Goal: Information Seeking & Learning: Learn about a topic

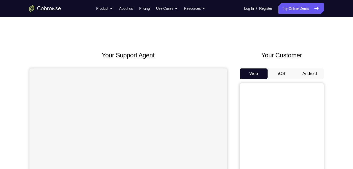
click at [273, 74] on button "iOS" at bounding box center [281, 73] width 28 height 11
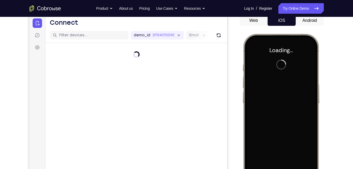
scroll to position [55, 0]
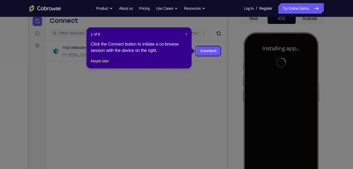
click at [187, 32] on span "×" at bounding box center [186, 34] width 2 height 4
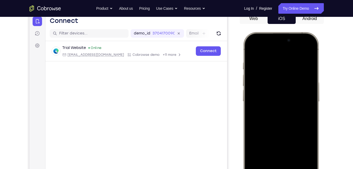
drag, startPoint x: 257, startPoint y: 39, endPoint x: 268, endPoint y: 182, distance: 143.0
click at [268, 168] on div at bounding box center [280, 110] width 69 height 150
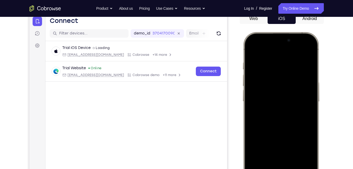
drag, startPoint x: 285, startPoint y: 176, endPoint x: 299, endPoint y: 182, distance: 15.0
click at [299, 168] on div at bounding box center [280, 110] width 69 height 150
drag, startPoint x: 305, startPoint y: 120, endPoint x: 306, endPoint y: 133, distance: 12.9
click at [306, 133] on div at bounding box center [280, 110] width 69 height 150
click at [306, 50] on div at bounding box center [280, 110] width 69 height 150
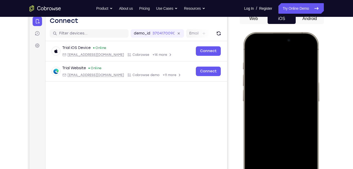
click at [273, 80] on div at bounding box center [280, 110] width 69 height 150
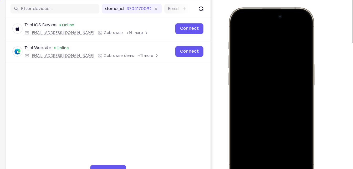
scroll to position [103, 0]
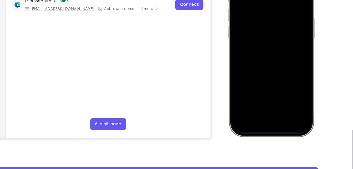
click at [256, 96] on div at bounding box center [265, 39] width 69 height 150
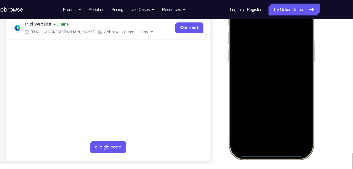
click at [247, 25] on div at bounding box center [265, 62] width 69 height 150
click at [250, 36] on div at bounding box center [265, 62] width 69 height 150
click at [258, 69] on div at bounding box center [265, 62] width 69 height 150
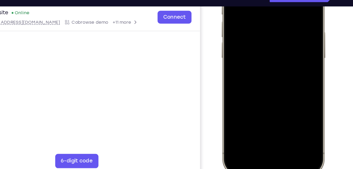
click at [240, 16] on div at bounding box center [258, 42] width 69 height 150
click at [239, 32] on div at bounding box center [258, 42] width 69 height 150
click at [286, 33] on div at bounding box center [258, 42] width 69 height 150
click at [277, 41] on div at bounding box center [258, 42] width 69 height 150
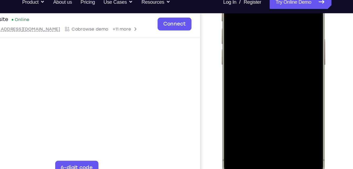
drag, startPoint x: 255, startPoint y: 43, endPoint x: 255, endPoint y: 38, distance: 5.0
click at [255, 38] on div at bounding box center [258, 49] width 69 height 150
click at [259, 72] on div at bounding box center [258, 49] width 69 height 150
click at [274, 96] on div at bounding box center [258, 49] width 69 height 150
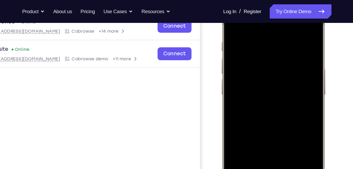
scroll to position [86, 0]
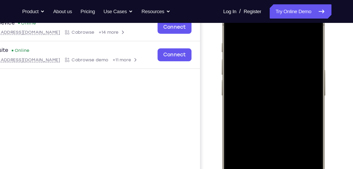
click at [229, 19] on div at bounding box center [258, 79] width 69 height 150
click at [252, 33] on div at bounding box center [258, 79] width 69 height 150
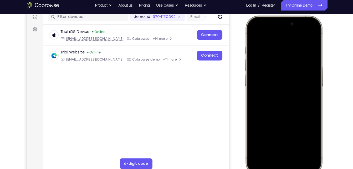
scroll to position [70, 0]
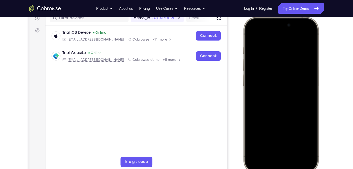
click at [298, 140] on div at bounding box center [280, 95] width 69 height 150
click at [303, 36] on div at bounding box center [280, 95] width 69 height 150
click at [292, 140] on div at bounding box center [280, 95] width 69 height 150
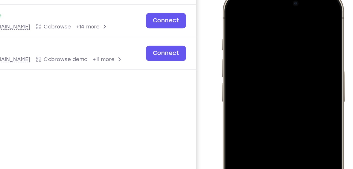
click at [253, 66] on div at bounding box center [258, 68] width 69 height 150
drag, startPoint x: 253, startPoint y: 66, endPoint x: 254, endPoint y: 86, distance: 19.8
click at [254, 86] on div at bounding box center [258, 68] width 69 height 150
drag, startPoint x: 250, startPoint y: 78, endPoint x: 251, endPoint y: 96, distance: 18.4
click at [251, 96] on div at bounding box center [258, 68] width 69 height 150
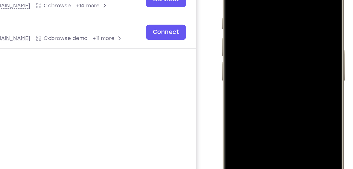
click at [244, 90] on div at bounding box center [258, 47] width 69 height 150
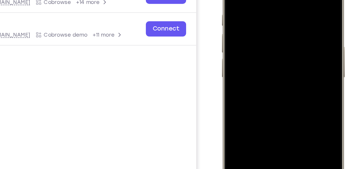
click at [285, 89] on div at bounding box center [258, 44] width 69 height 150
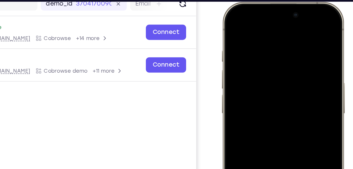
click at [227, 17] on div at bounding box center [258, 79] width 69 height 150
click at [228, 19] on div at bounding box center [258, 79] width 69 height 150
click at [254, 29] on div at bounding box center [258, 79] width 69 height 150
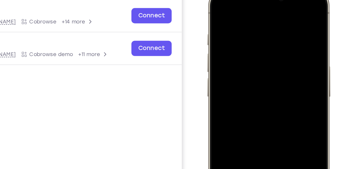
click at [248, 23] on div at bounding box center [244, 63] width 69 height 150
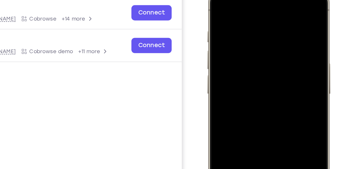
click at [269, 0] on div at bounding box center [244, 60] width 69 height 150
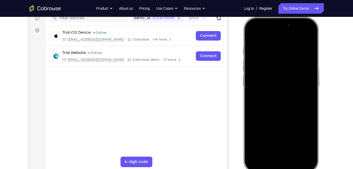
click at [294, 143] on div at bounding box center [280, 95] width 69 height 150
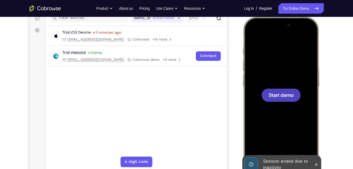
click at [258, 74] on div at bounding box center [280, 95] width 69 height 150
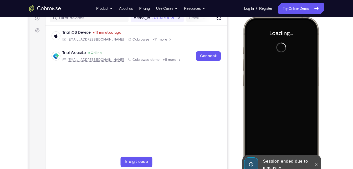
click at [79, 0] on nav "Go back Powerful, Flexible and Trustworthy. Avoid all extra friction for both A…" at bounding box center [176, 8] width 353 height 17
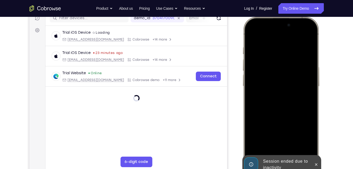
drag, startPoint x: 257, startPoint y: 24, endPoint x: 278, endPoint y: 97, distance: 75.9
click at [278, 97] on div at bounding box center [280, 95] width 69 height 150
drag, startPoint x: 278, startPoint y: 97, endPoint x: 300, endPoint y: 181, distance: 86.2
click at [300, 168] on html "Online web based iOS Simulators and Android Emulators. Run iPhone, iPad, Mobile…" at bounding box center [281, 96] width 79 height 158
drag, startPoint x: 296, startPoint y: 53, endPoint x: 305, endPoint y: 105, distance: 52.6
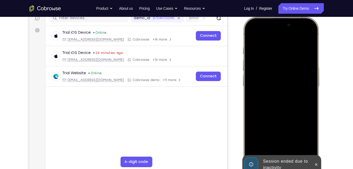
click at [305, 105] on div at bounding box center [280, 95] width 69 height 150
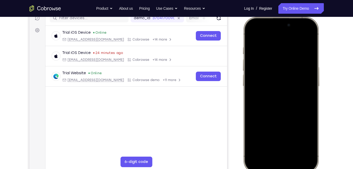
click at [304, 33] on div at bounding box center [280, 95] width 69 height 150
click at [269, 61] on div at bounding box center [280, 95] width 69 height 150
click at [276, 154] on div at bounding box center [280, 95] width 69 height 150
click at [259, 31] on div at bounding box center [280, 95] width 69 height 150
click at [261, 40] on div at bounding box center [280, 95] width 69 height 150
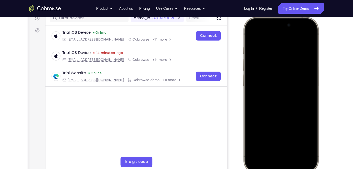
click at [288, 141] on div at bounding box center [280, 95] width 69 height 150
click at [267, 73] on div at bounding box center [280, 95] width 69 height 150
click at [265, 86] on div at bounding box center [280, 95] width 69 height 150
click at [272, 99] on div at bounding box center [280, 95] width 69 height 150
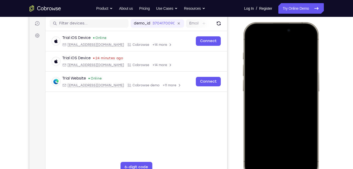
click at [287, 124] on div at bounding box center [280, 100] width 69 height 150
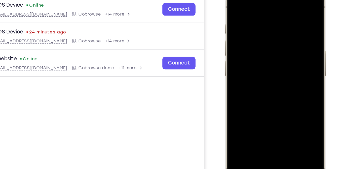
click at [277, 109] on div at bounding box center [261, 62] width 69 height 150
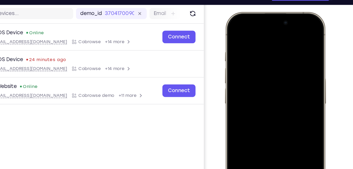
click at [264, 73] on div at bounding box center [261, 90] width 69 height 150
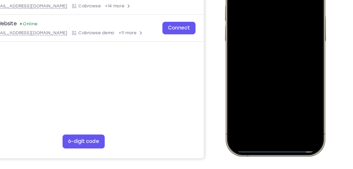
scroll to position [84, 0]
click at [284, 72] on div at bounding box center [261, 27] width 69 height 150
click at [284, 71] on div at bounding box center [261, 27] width 69 height 150
click at [287, 71] on div at bounding box center [261, 27] width 69 height 150
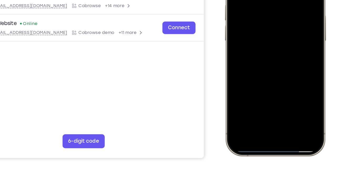
click at [287, 71] on div at bounding box center [261, 27] width 69 height 150
click at [289, 71] on div at bounding box center [261, 27] width 69 height 150
click at [288, 72] on div at bounding box center [261, 27] width 69 height 150
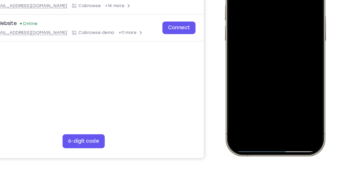
click at [288, 72] on div at bounding box center [261, 27] width 69 height 150
